Goal: Book appointment/travel/reservation

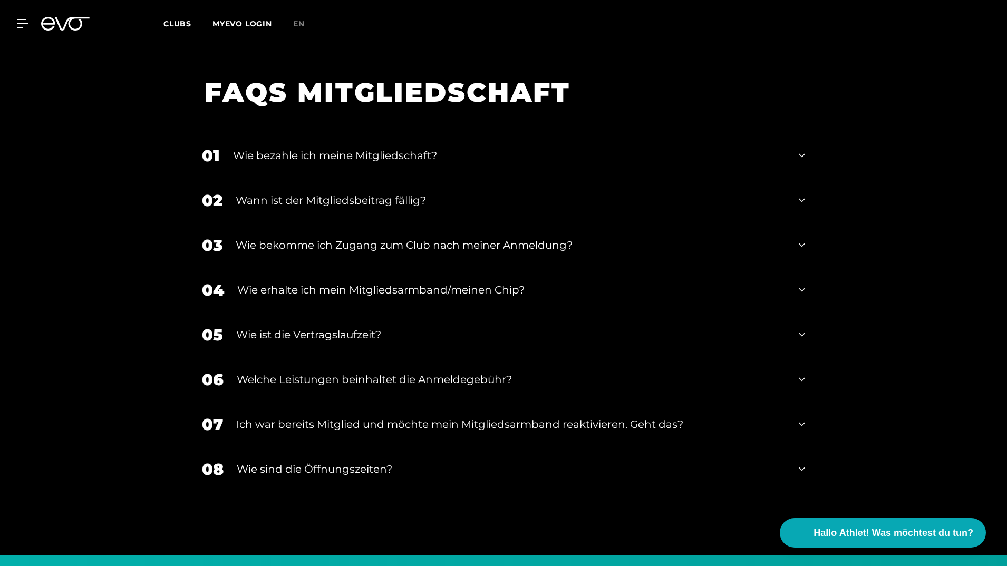
scroll to position [1814, 0]
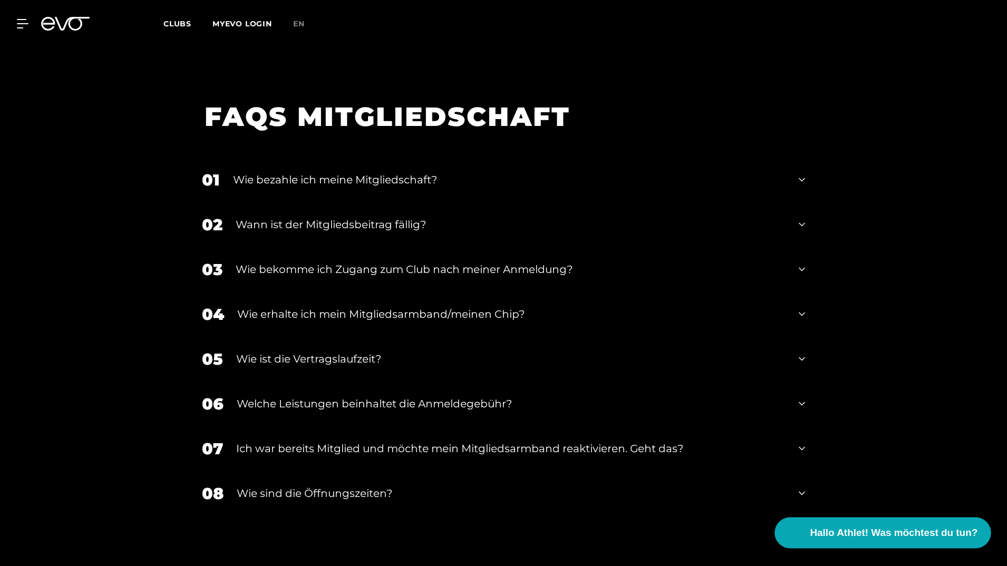
click at [889, 530] on span "Hallo Athlet! Was möchtest du tun?" at bounding box center [894, 532] width 168 height 15
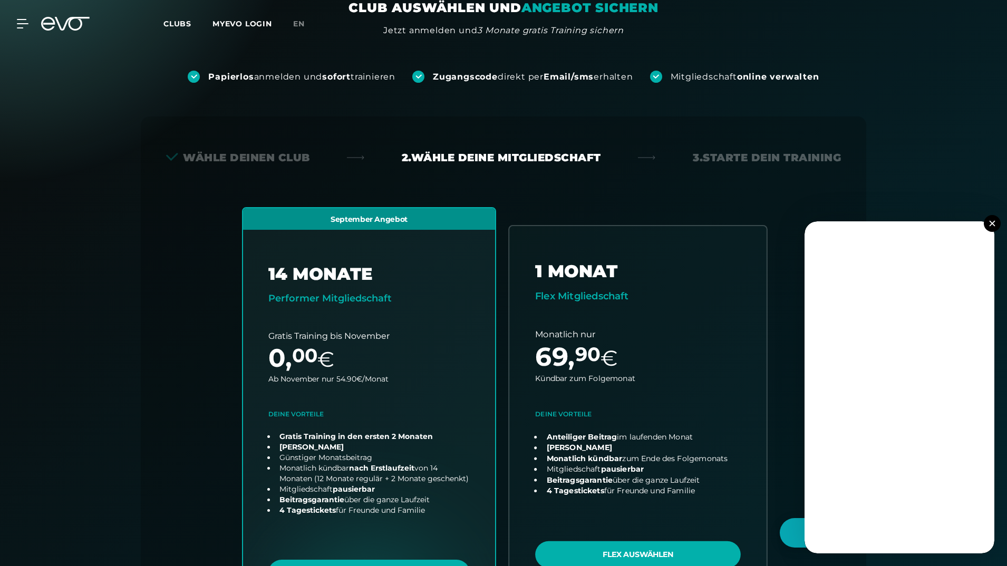
scroll to position [0, 0]
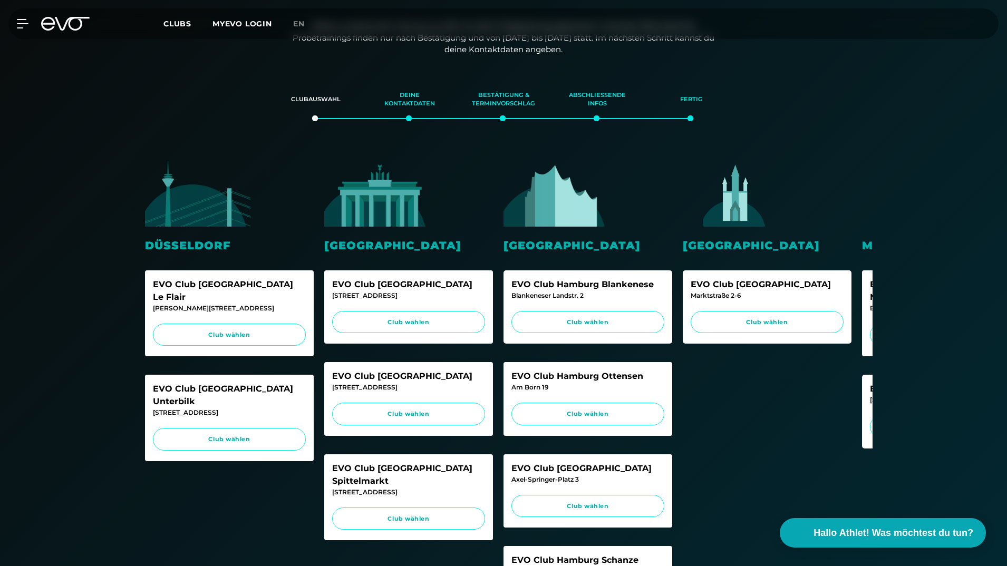
scroll to position [158, 0]
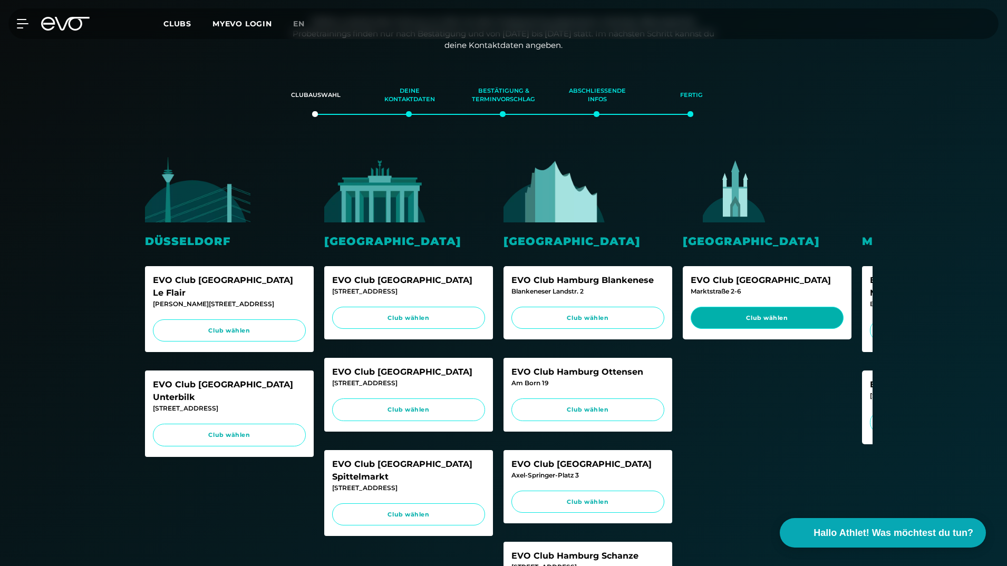
click at [735, 320] on span "Club wählen" at bounding box center [766, 318] width 133 height 9
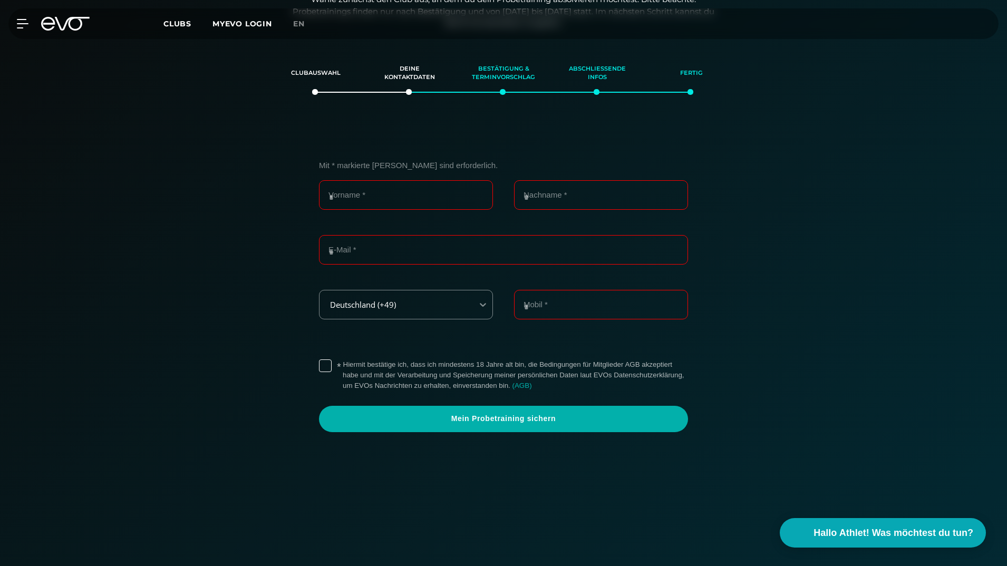
scroll to position [181, 0]
click at [361, 197] on input "Vorname *" at bounding box center [406, 195] width 174 height 30
type input "*******"
type input "**********"
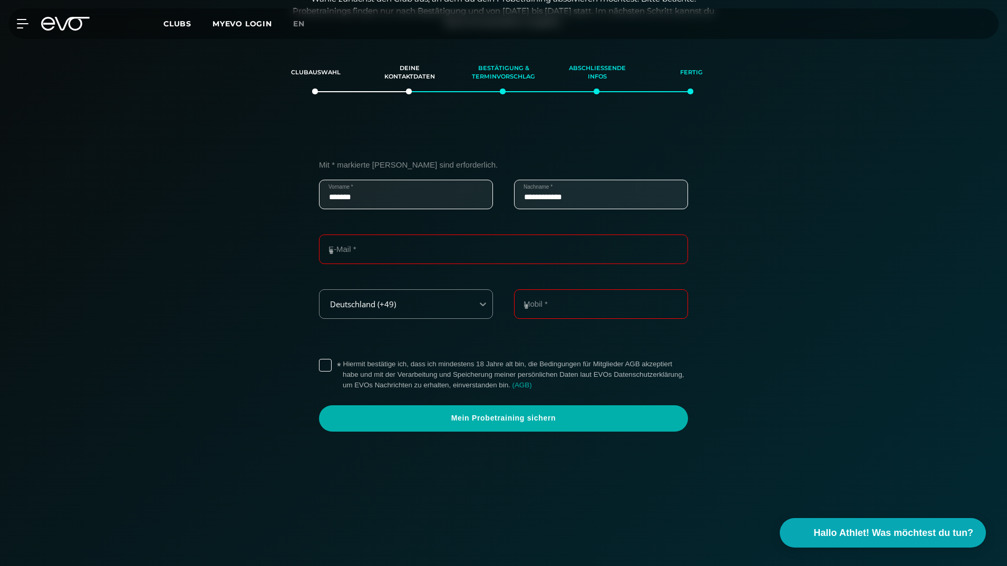
type input "**********"
drag, startPoint x: 612, startPoint y: 305, endPoint x: 533, endPoint y: 308, distance: 79.6
click at [533, 308] on input "**********" at bounding box center [601, 304] width 174 height 30
type input "**********"
click at [343, 368] on label "* Hiermit bestätige ich, dass ich mindestens 18 Jahre alt bin, die Bedingungen …" at bounding box center [515, 375] width 345 height 32
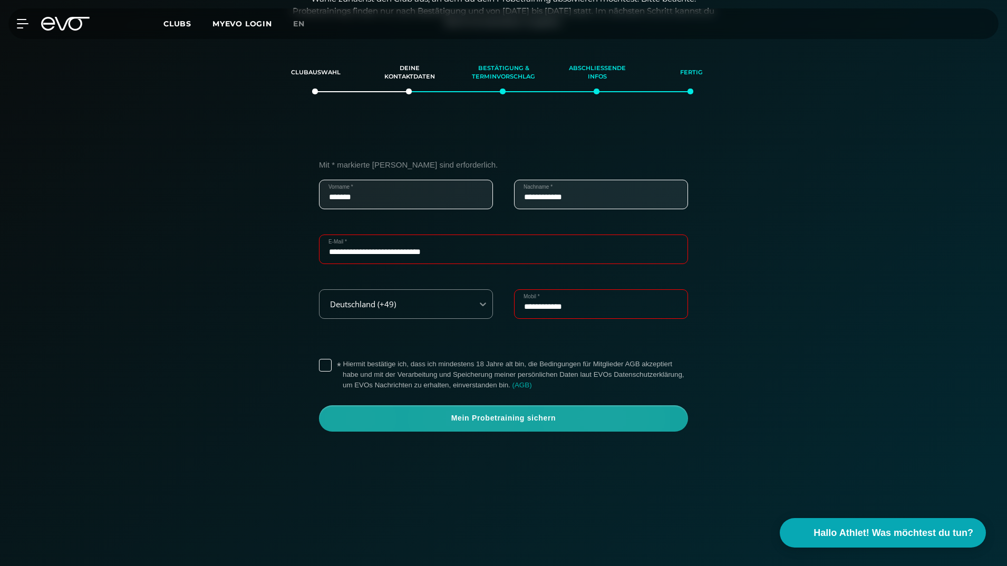
click at [520, 424] on span "Mein Probetraining sichern" at bounding box center [503, 418] width 369 height 26
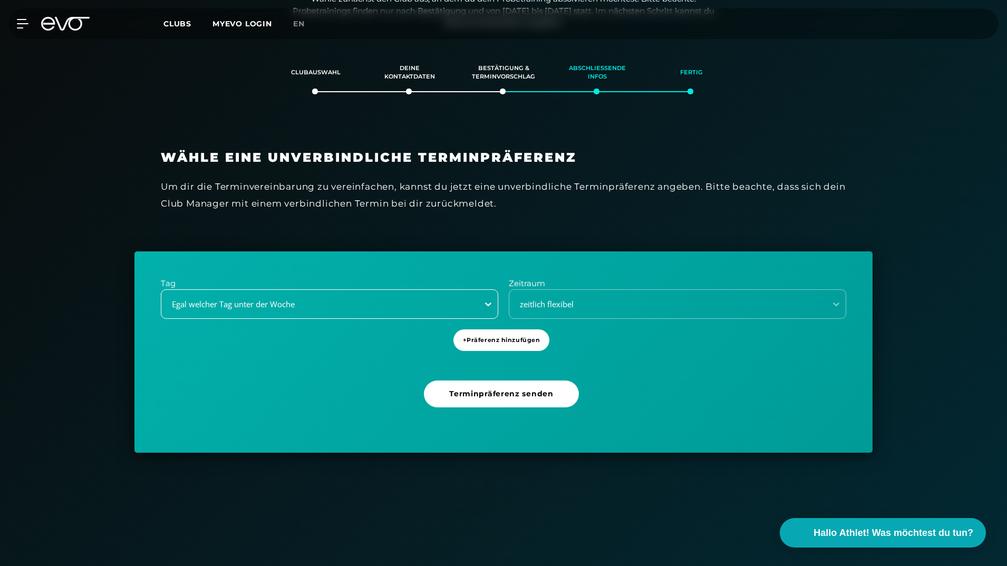
click at [482, 299] on div at bounding box center [488, 304] width 19 height 19
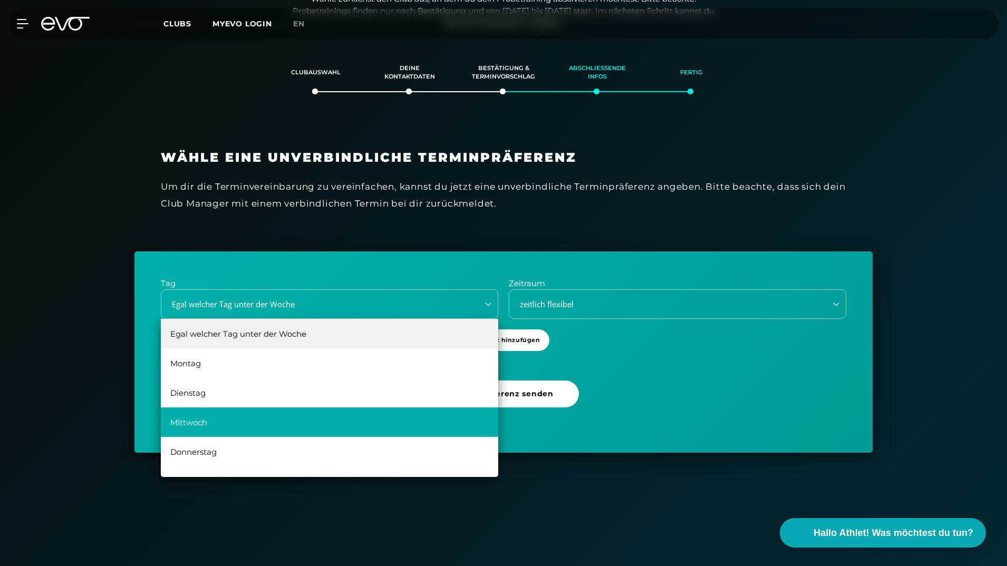
click at [188, 430] on div "Mittwoch" at bounding box center [329, 422] width 337 height 30
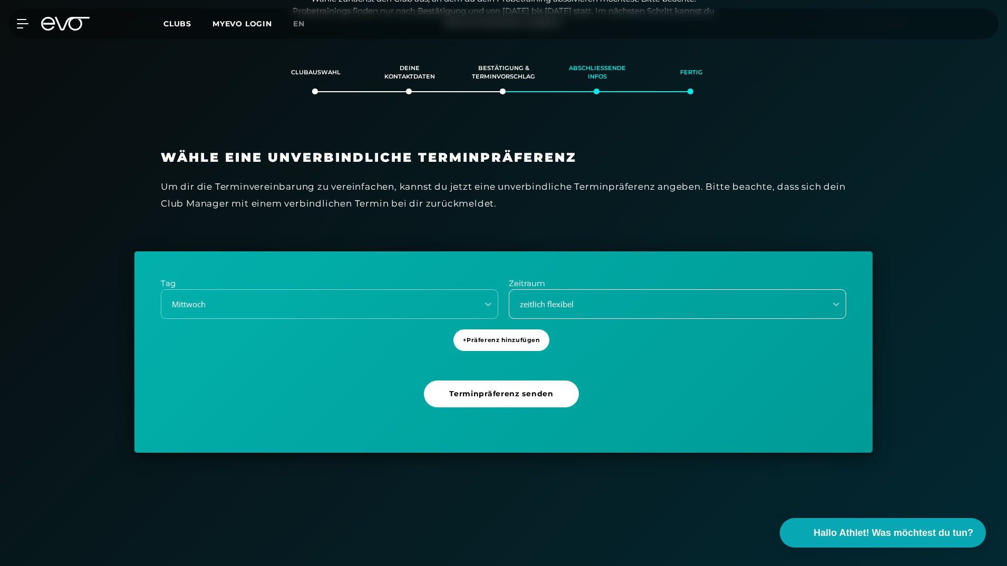
click at [557, 305] on div "zeitlich flexibel" at bounding box center [664, 304] width 308 height 12
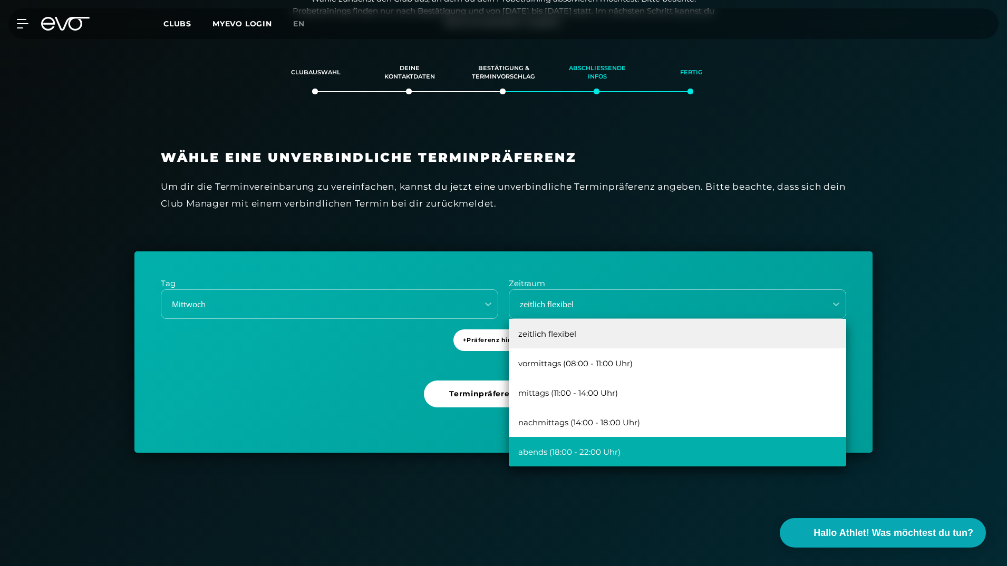
click at [599, 452] on div "abends (18:00 - 22:00 Uhr)" at bounding box center [677, 452] width 337 height 30
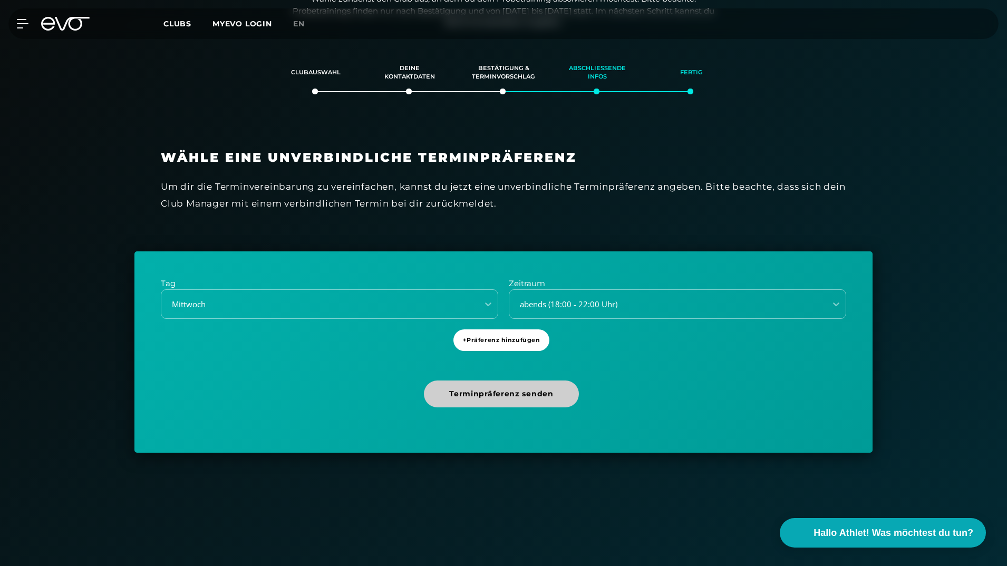
click at [520, 398] on span "Terminpräferenz senden" at bounding box center [501, 393] width 104 height 11
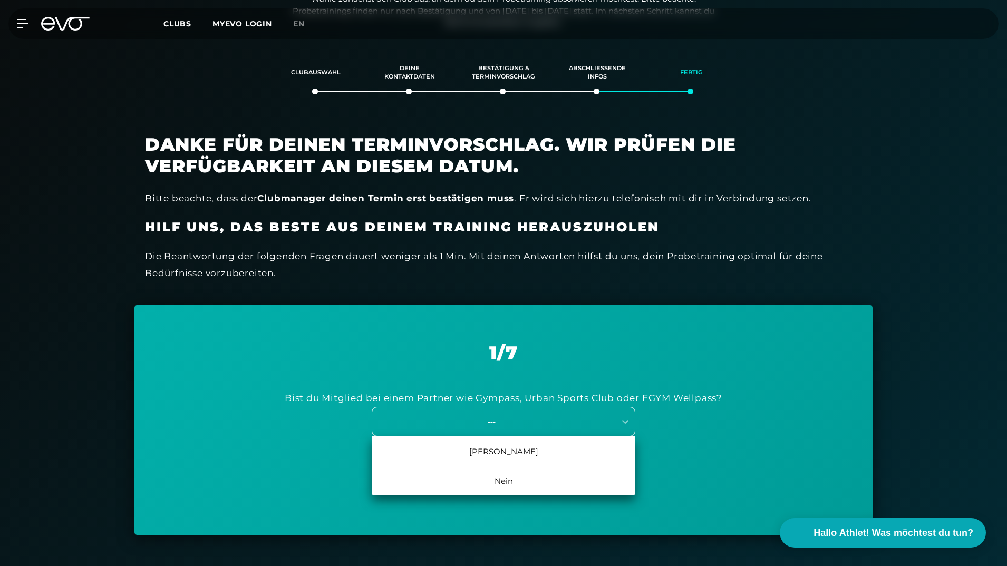
click at [513, 431] on div "---" at bounding box center [504, 422] width 264 height 30
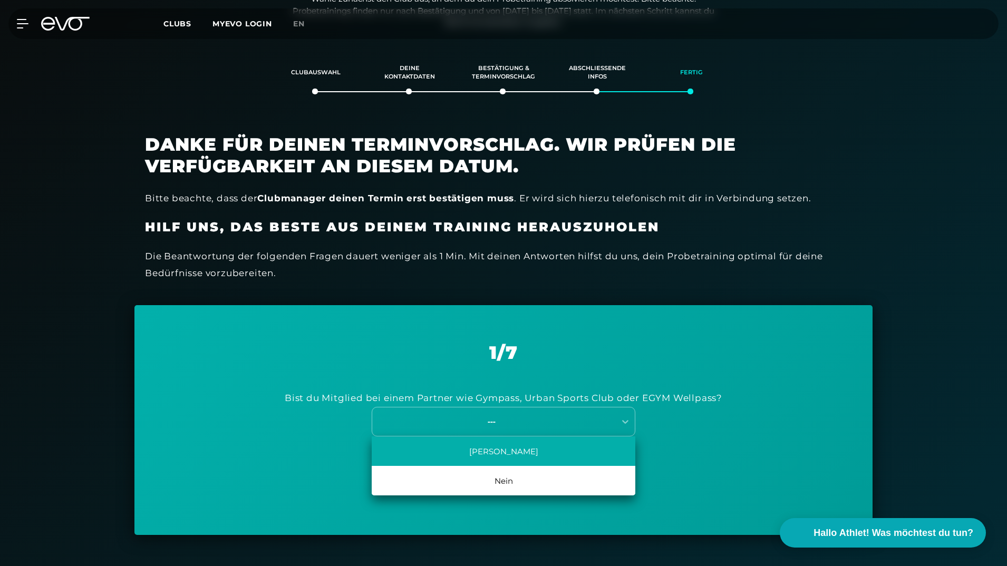
click at [505, 456] on div "Ja" at bounding box center [504, 451] width 264 height 30
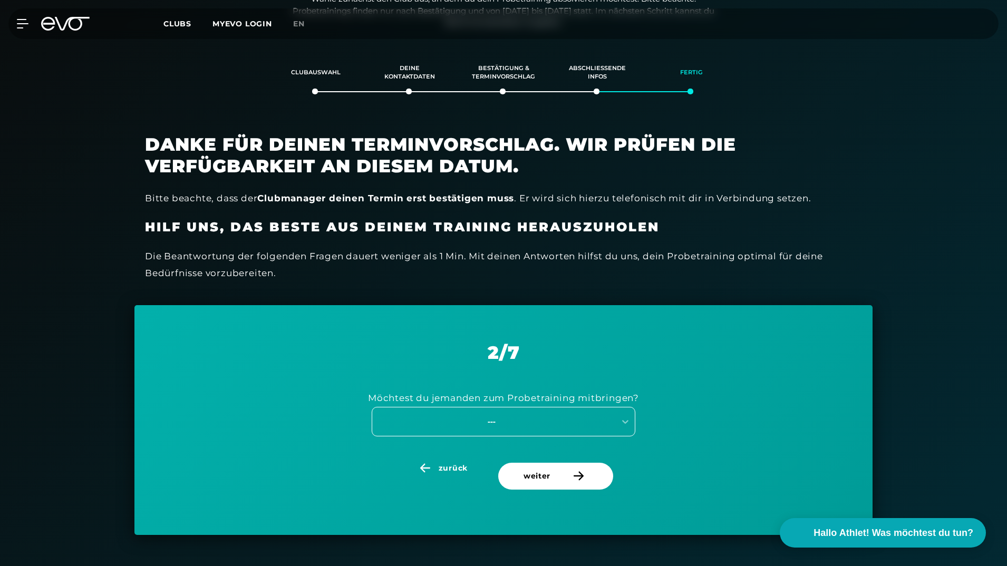
click at [502, 426] on div "---" at bounding box center [491, 421] width 237 height 12
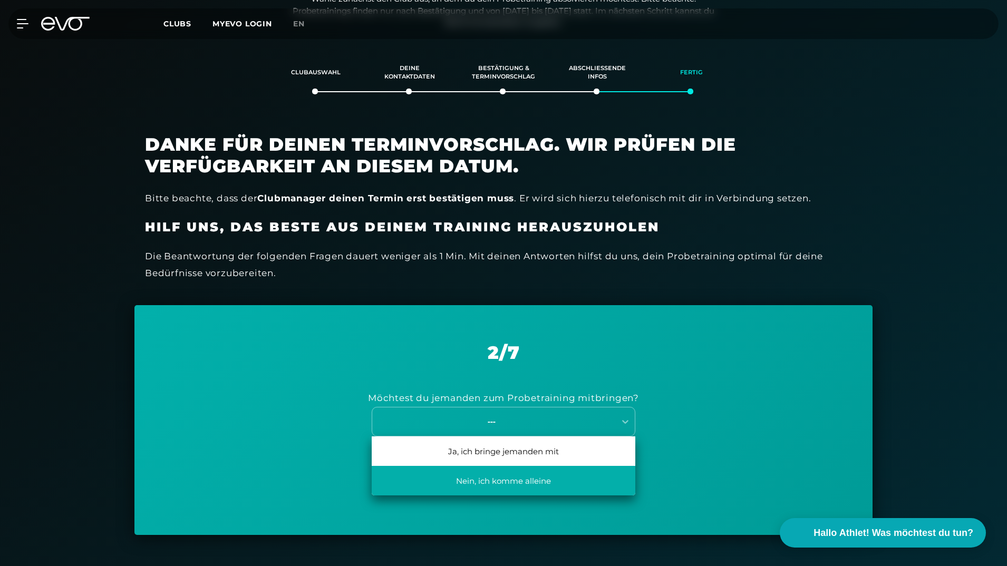
click at [487, 486] on div "Nein, ich komme alleine" at bounding box center [504, 481] width 264 height 30
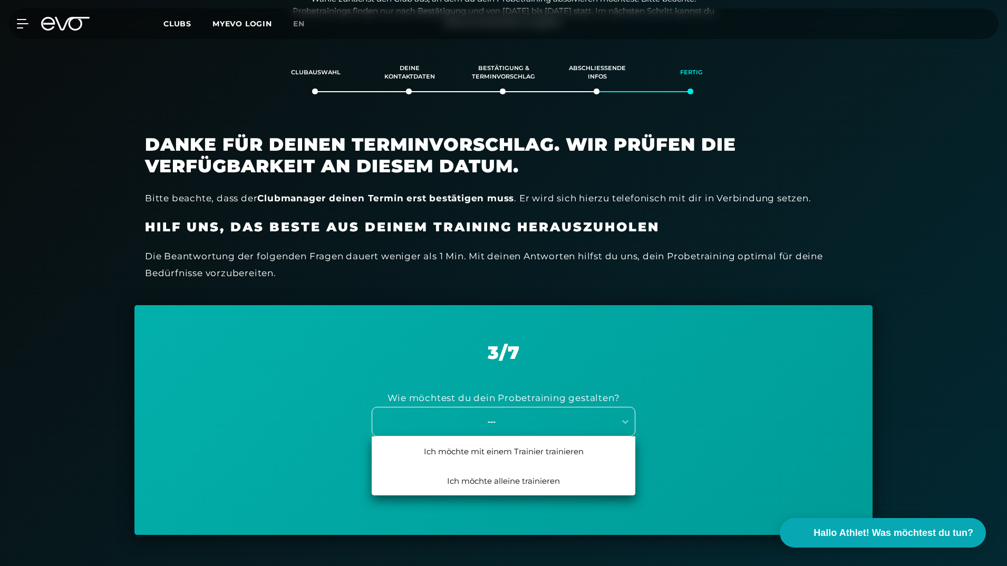
click at [493, 417] on div "---" at bounding box center [491, 421] width 237 height 12
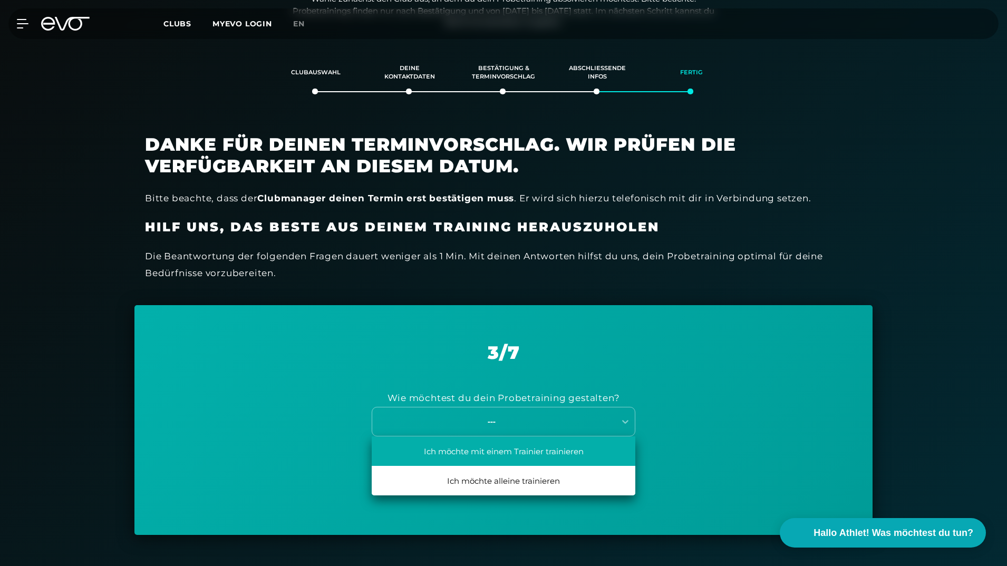
click at [502, 448] on div "Ich möchte mit einem Trainier trainieren" at bounding box center [504, 451] width 264 height 30
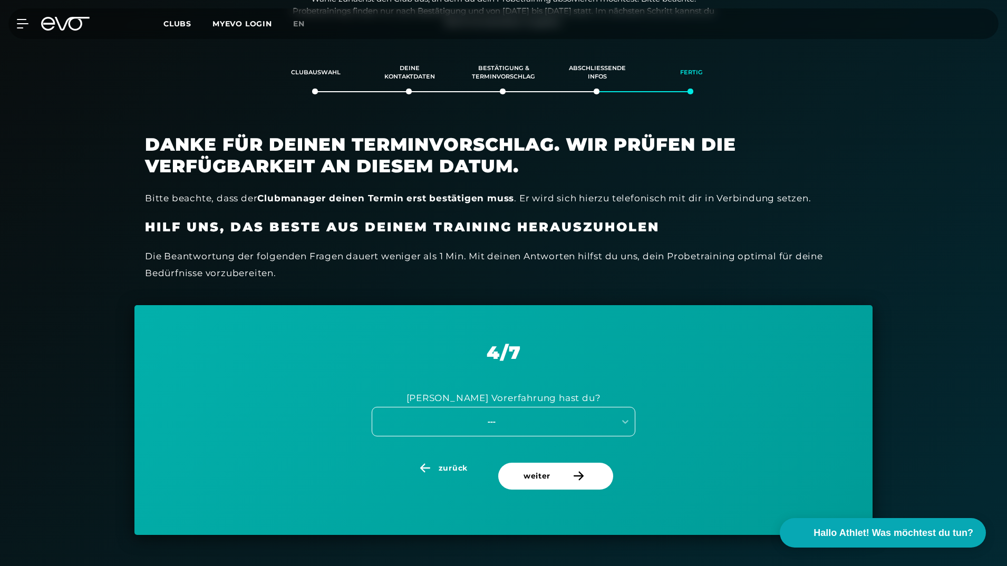
click at [504, 423] on div "---" at bounding box center [491, 421] width 237 height 12
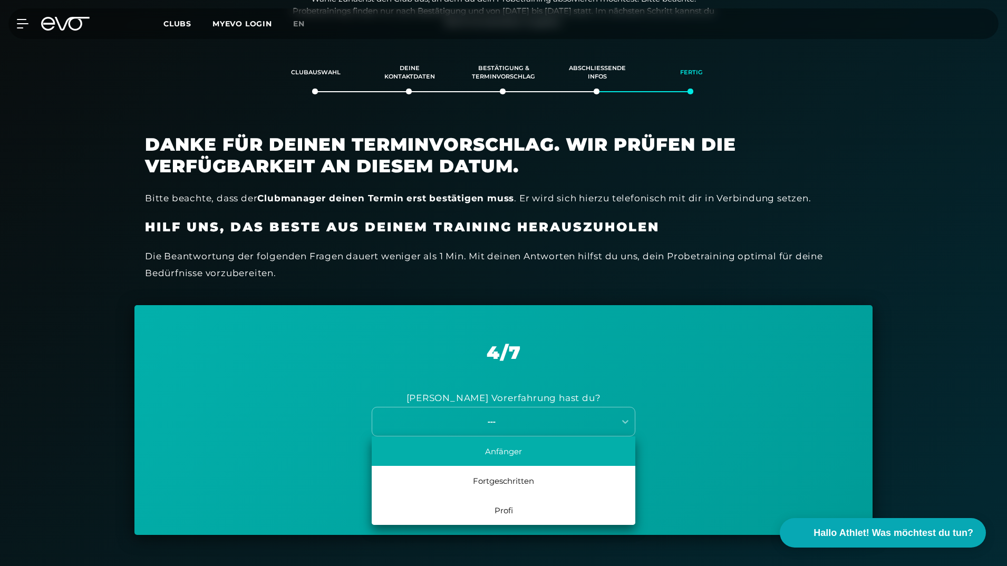
click at [503, 453] on div "Anfänger" at bounding box center [504, 451] width 264 height 30
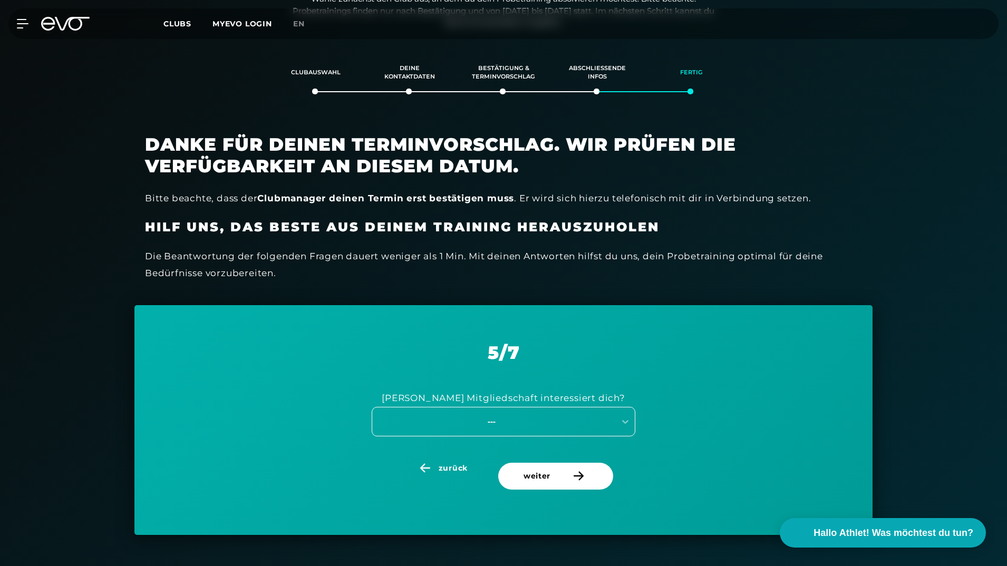
click at [503, 425] on div "---" at bounding box center [491, 421] width 237 height 12
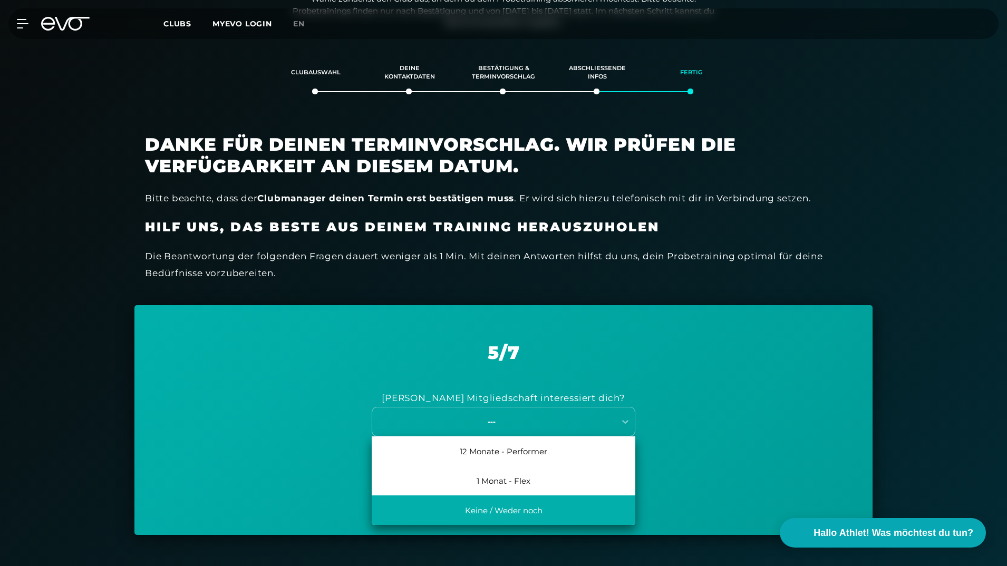
click at [512, 513] on div "Keine / Weder noch" at bounding box center [504, 510] width 264 height 30
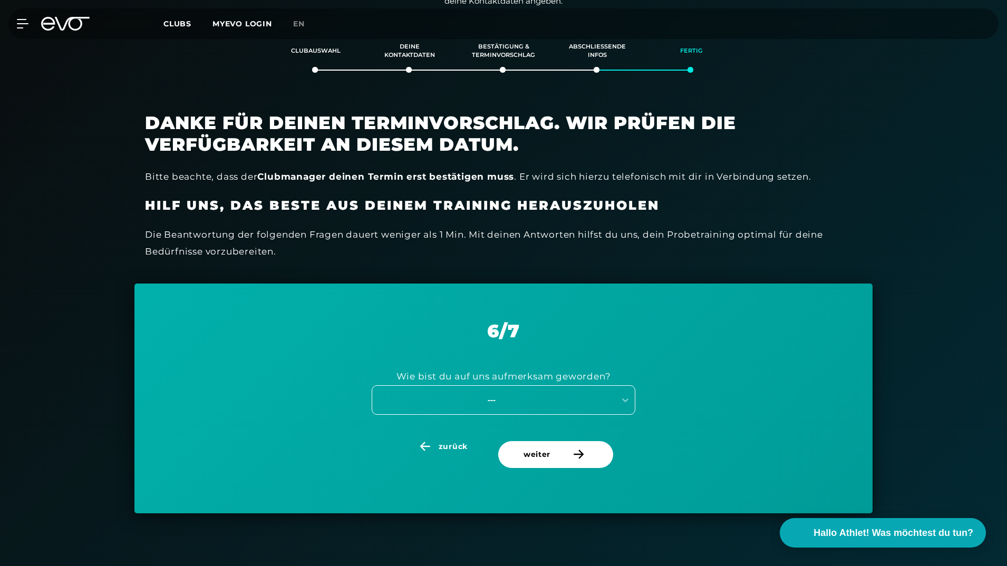
click at [506, 415] on div "---" at bounding box center [504, 400] width 264 height 30
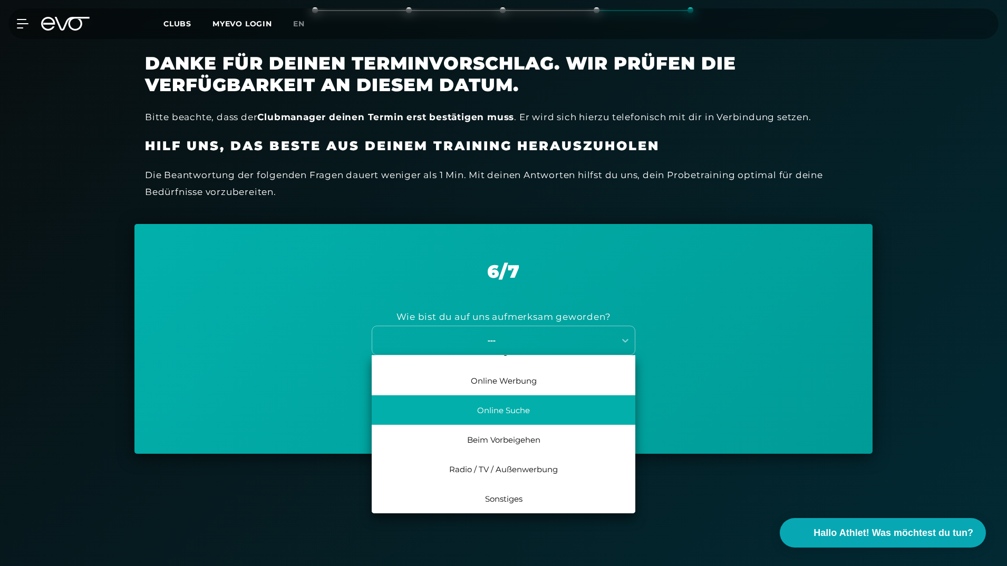
scroll to position [0, 0]
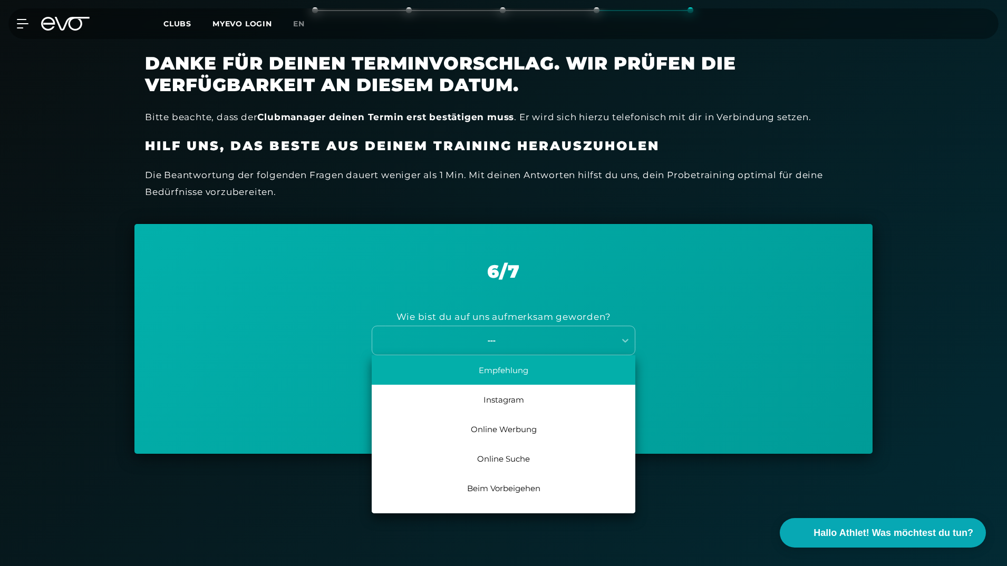
click at [506, 369] on div "Empfehlung" at bounding box center [504, 370] width 264 height 30
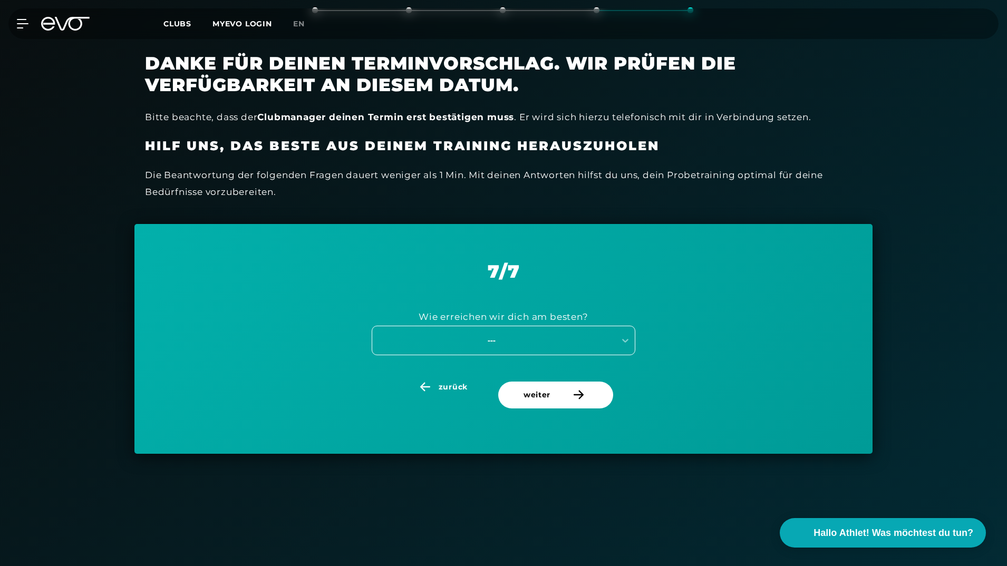
click at [504, 339] on div "---" at bounding box center [491, 340] width 237 height 12
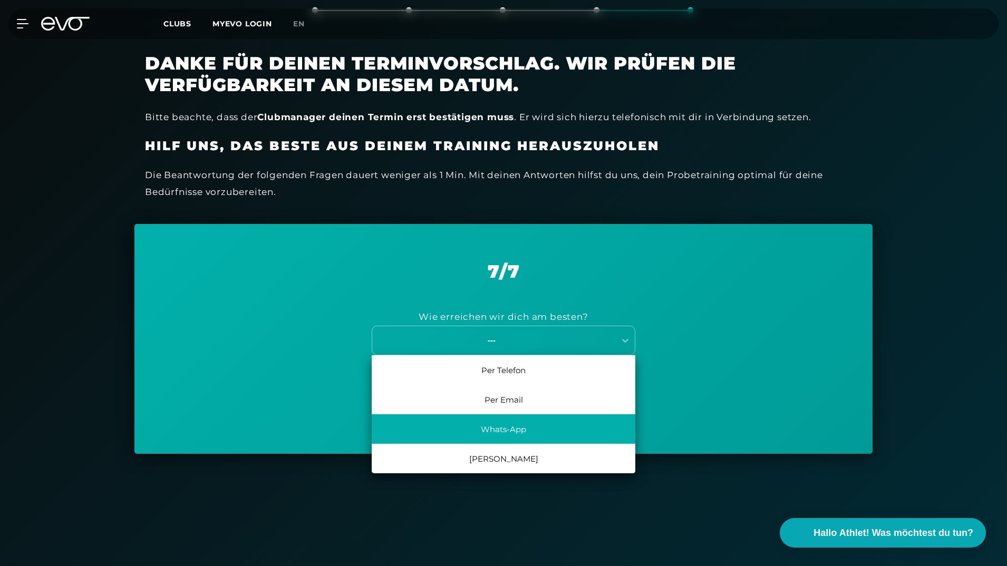
click at [501, 434] on div "Whats-App" at bounding box center [504, 429] width 264 height 30
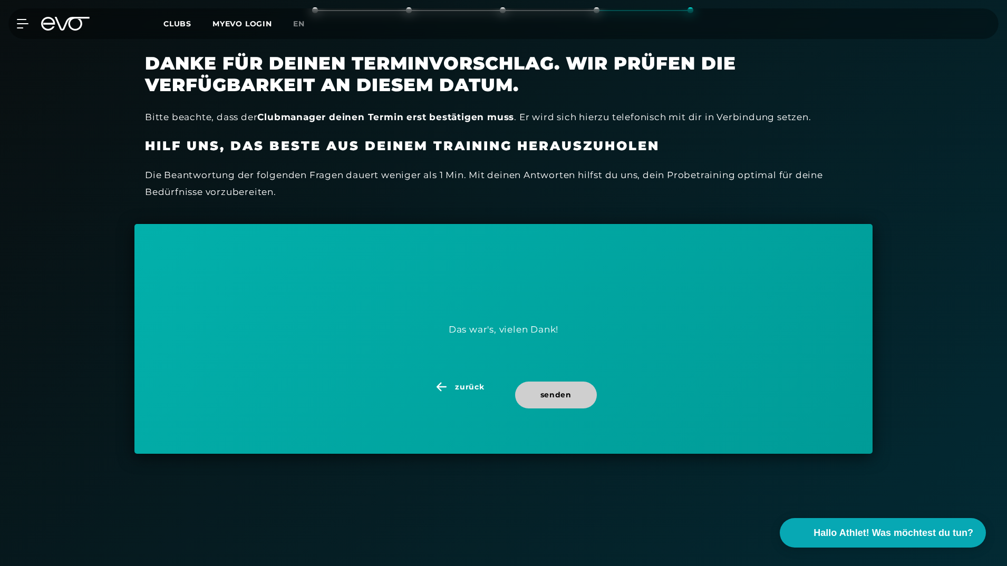
click at [539, 394] on span "senden" at bounding box center [556, 395] width 82 height 27
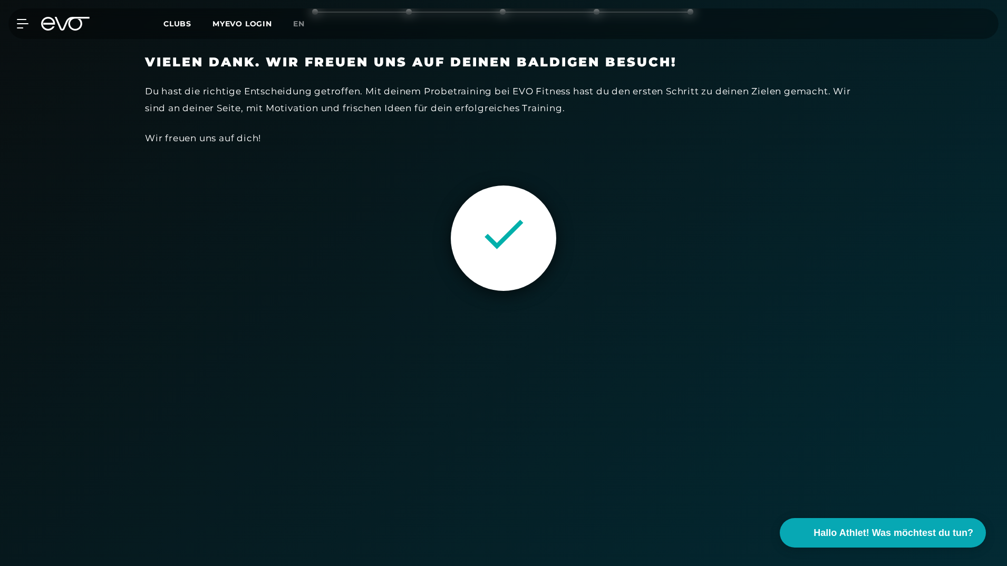
scroll to position [286, 0]
